Goal: Check status: Check status

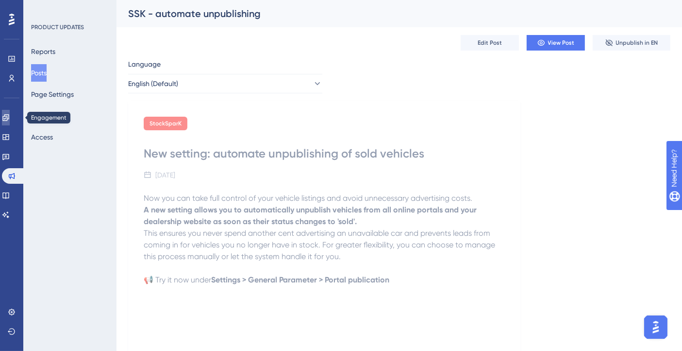
click at [10, 116] on icon at bounding box center [6, 118] width 8 height 8
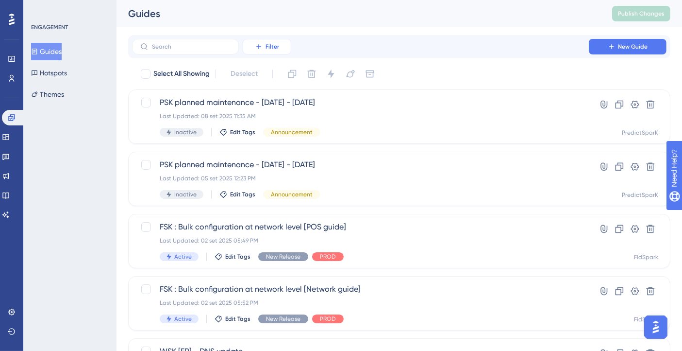
click at [248, 53] on button "Filter" at bounding box center [267, 47] width 49 height 16
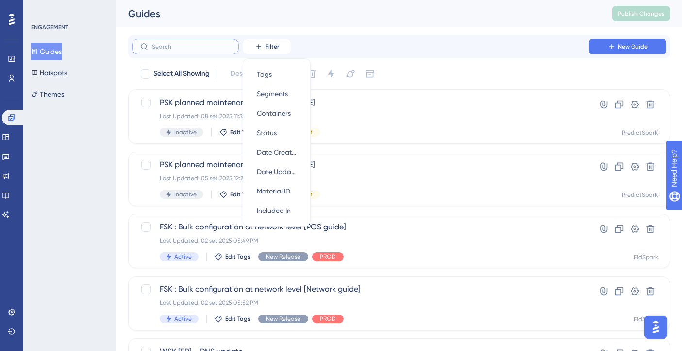
click at [180, 45] on input "text" at bounding box center [191, 46] width 79 height 7
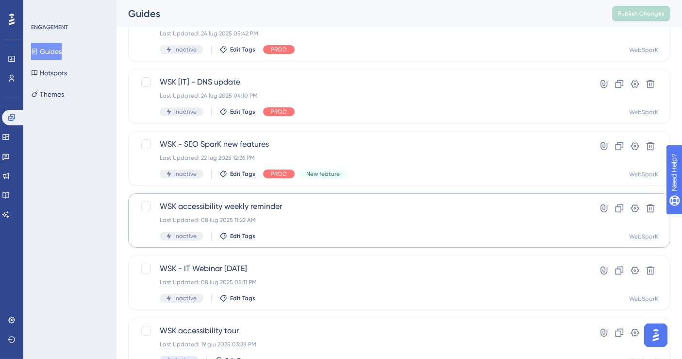
scroll to position [162, 0]
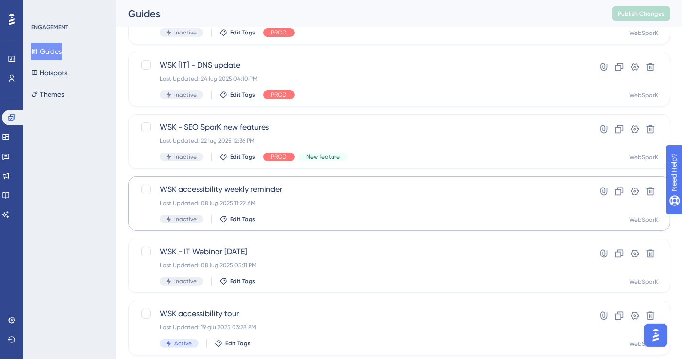
type input "wsk"
click at [258, 190] on span "WSK accessibility weekly reminder" at bounding box center [361, 190] width 402 height 12
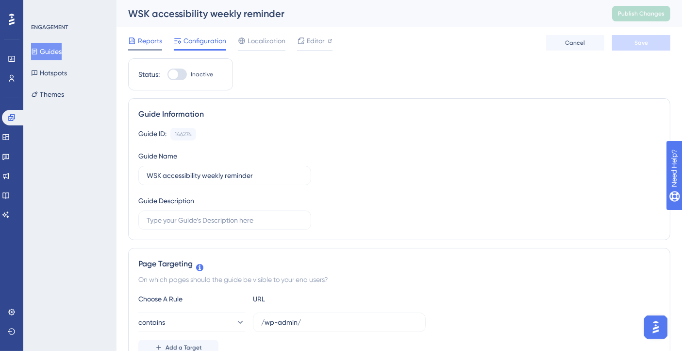
click at [146, 40] on span "Reports" at bounding box center [150, 41] width 24 height 12
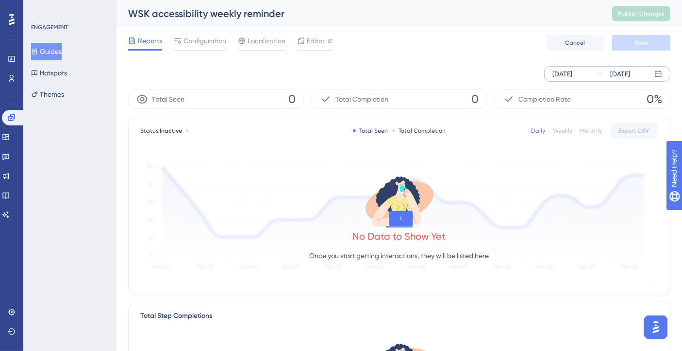
click at [573, 75] on div "[DATE]" at bounding box center [563, 74] width 20 height 12
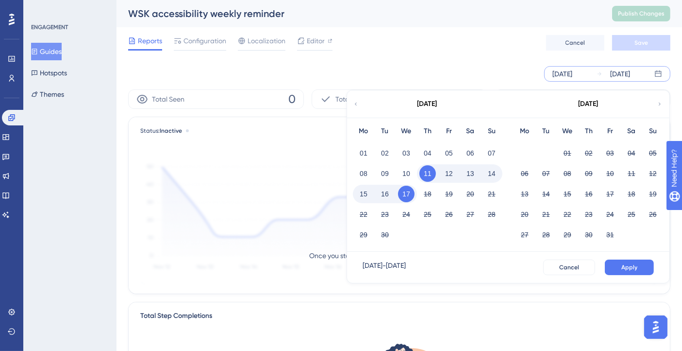
click at [358, 103] on icon at bounding box center [356, 104] width 6 height 9
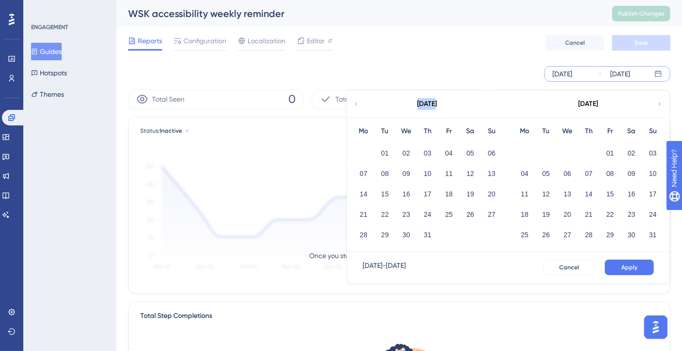
click at [358, 103] on icon at bounding box center [356, 104] width 6 height 9
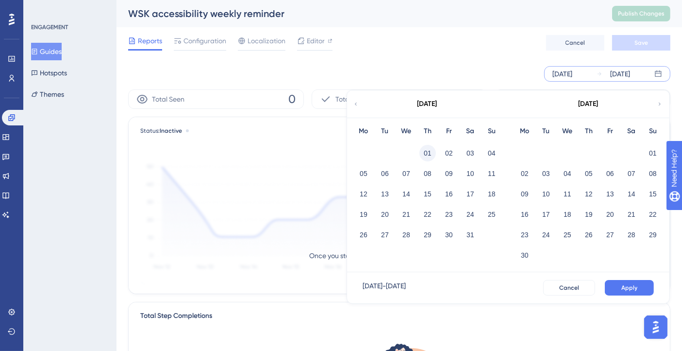
click at [431, 152] on button "01" at bounding box center [428, 153] width 17 height 17
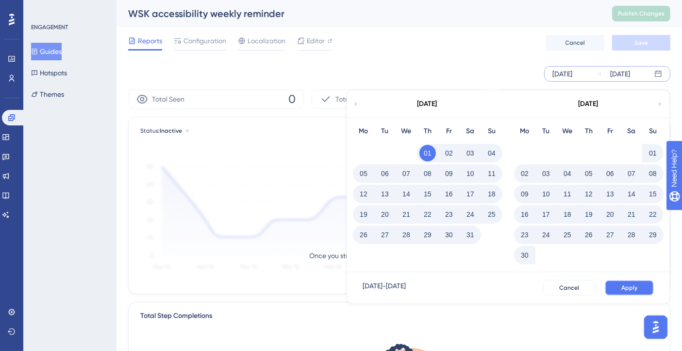
click at [624, 286] on span "Apply" at bounding box center [630, 288] width 16 height 8
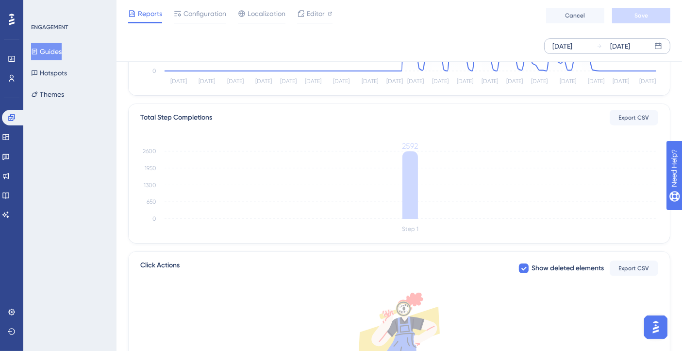
scroll to position [270, 0]
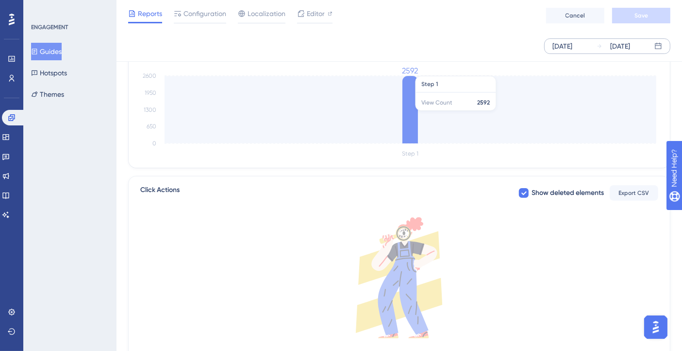
click at [483, 103] on icon "Step 1 0 650 1300 1950 2600 2592" at bounding box center [399, 113] width 519 height 93
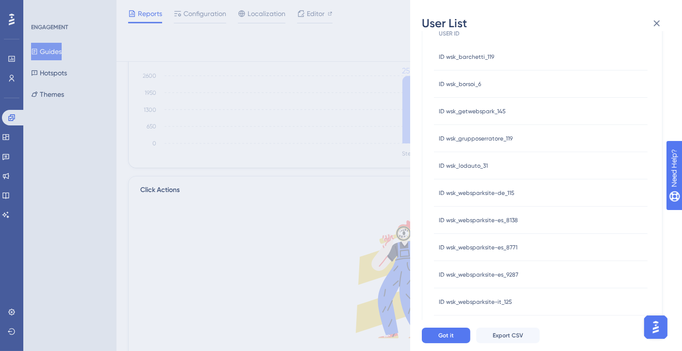
scroll to position [0, 0]
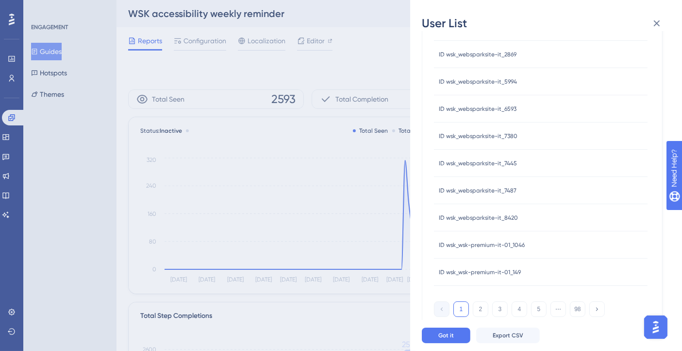
click at [486, 189] on span "ID wsk_websparksite-it_7487" at bounding box center [478, 191] width 78 height 8
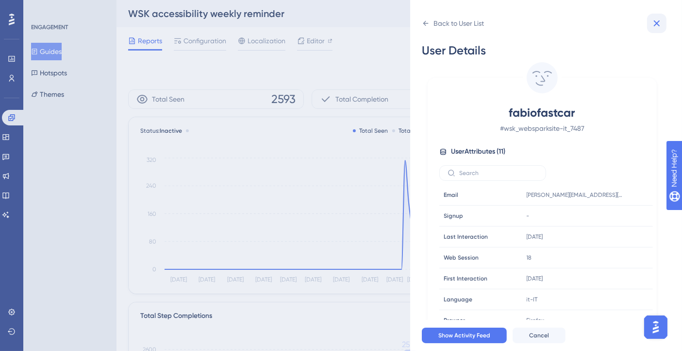
click at [658, 17] on button at bounding box center [656, 23] width 19 height 19
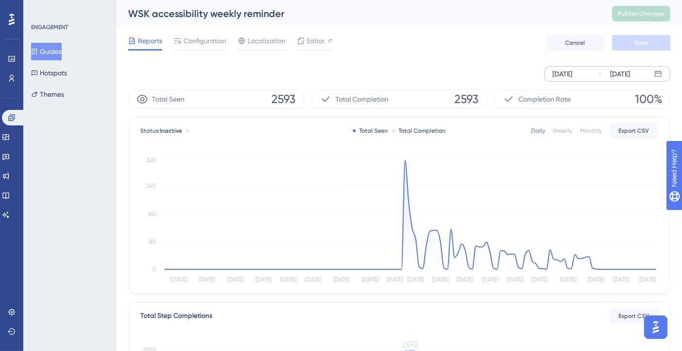
drag, startPoint x: 206, startPoint y: 41, endPoint x: 230, endPoint y: 153, distance: 114.1
click at [206, 40] on span "Configuration" at bounding box center [205, 41] width 43 height 12
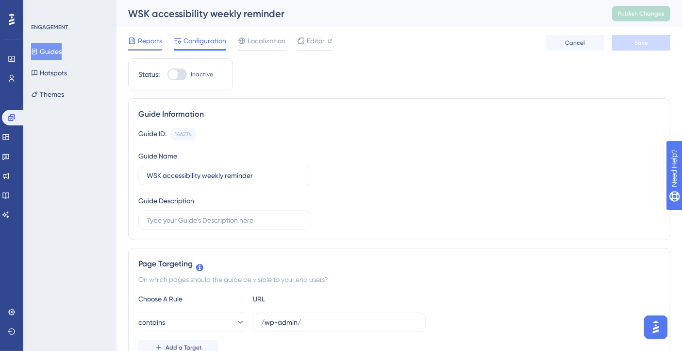
click at [139, 35] on span "Reports" at bounding box center [150, 41] width 24 height 12
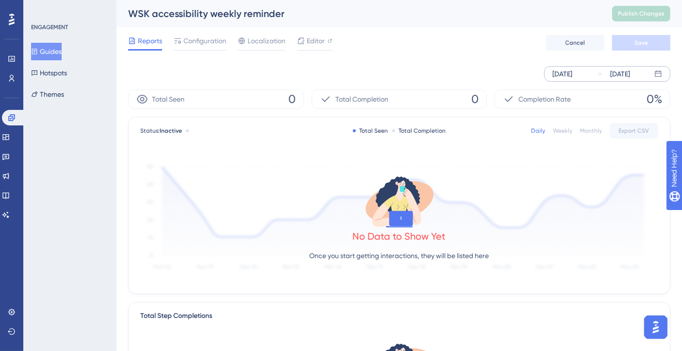
click at [559, 73] on div "[DATE]" at bounding box center [563, 74] width 20 height 12
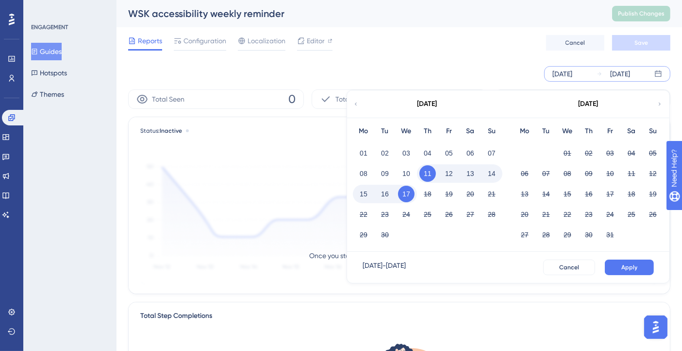
click at [354, 103] on icon at bounding box center [356, 104] width 6 height 9
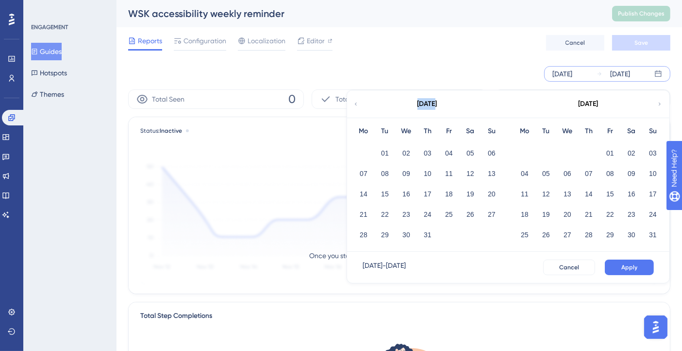
click at [354, 103] on icon at bounding box center [356, 104] width 6 height 9
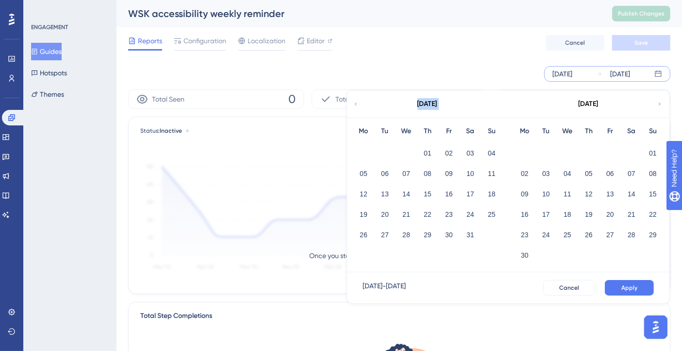
click at [354, 103] on icon at bounding box center [356, 104] width 6 height 9
click at [661, 100] on icon at bounding box center [660, 104] width 6 height 9
click at [431, 156] on button "01" at bounding box center [428, 153] width 17 height 17
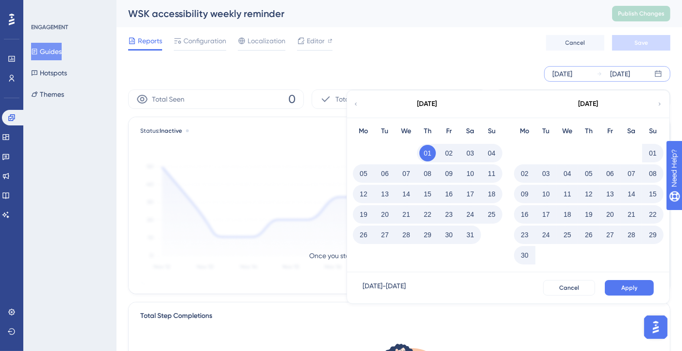
click at [615, 288] on button "Apply" at bounding box center [629, 288] width 49 height 16
